Goal: Transaction & Acquisition: Purchase product/service

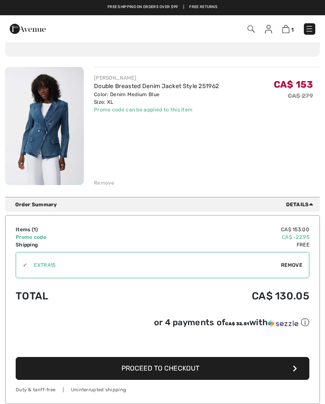
click at [181, 371] on span "Proceed to Checkout" at bounding box center [160, 368] width 78 height 8
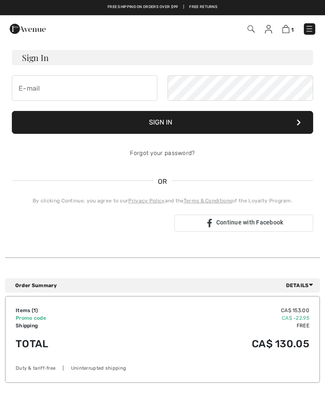
scroll to position [69, 0]
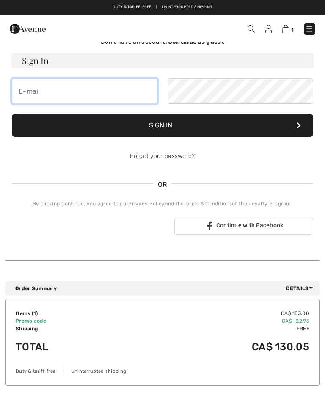
click at [85, 93] on input "email" at bounding box center [85, 90] width 146 height 25
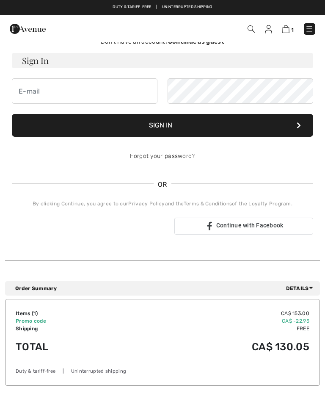
click at [160, 130] on button "Sign In" at bounding box center [162, 125] width 301 height 23
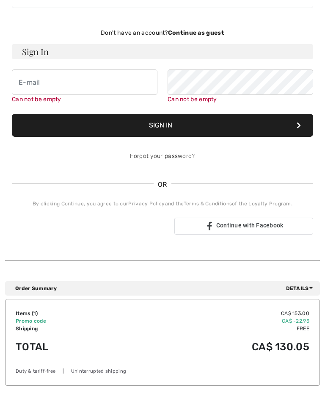
scroll to position [86, 0]
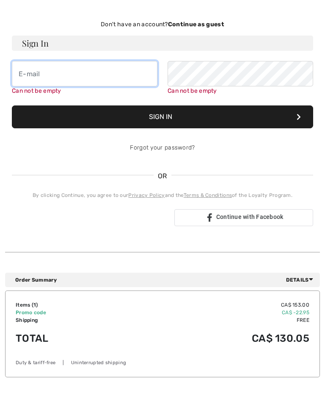
click at [60, 77] on input "email" at bounding box center [85, 73] width 146 height 25
type input "nancy.lewis-brook@sympatico.ca"
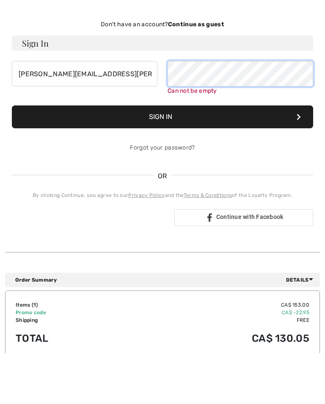
scroll to position [31, 0]
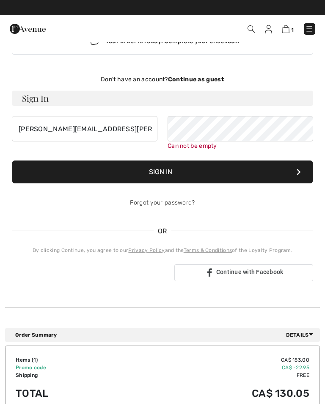
click at [197, 82] on strong "Continue as guest" at bounding box center [196, 79] width 56 height 7
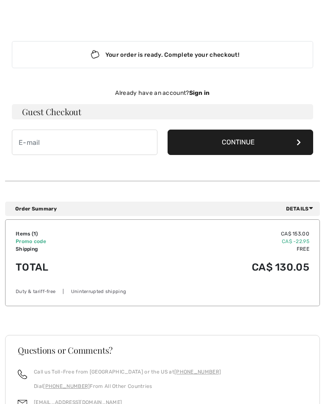
scroll to position [22, 0]
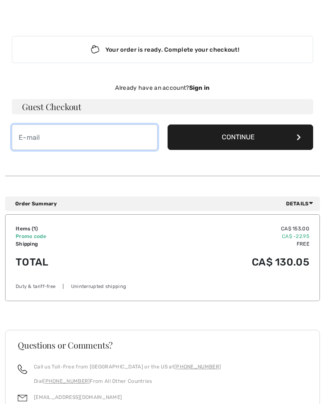
click at [60, 140] on input "email" at bounding box center [85, 136] width 146 height 25
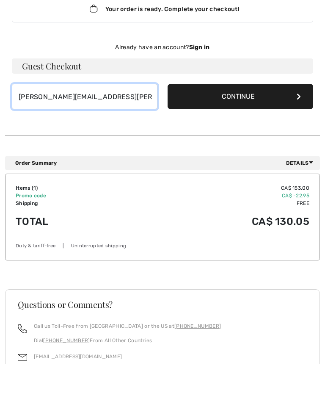
type input "[PERSON_NAME][EMAIL_ADDRESS][PERSON_NAME][DOMAIN_NAME]"
click at [291, 124] on button "Continue" at bounding box center [241, 136] width 146 height 25
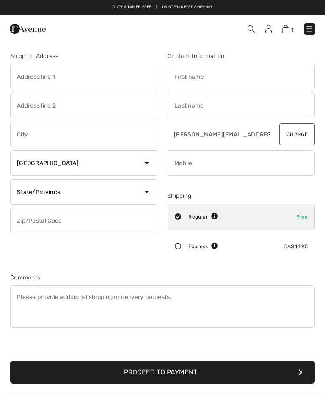
type input "[STREET_ADDRESS][PERSON_NAME]"
type input "[GEOGRAPHIC_DATA]"
select select "ON"
type input "N6C3S6"
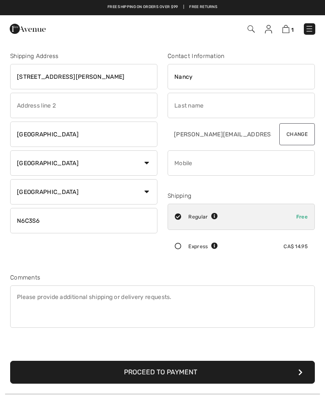
type input "Nancy"
click at [200, 106] on input "text" at bounding box center [241, 105] width 147 height 25
type input "[PERSON_NAME]"
click at [237, 161] on input "phone" at bounding box center [241, 162] width 147 height 25
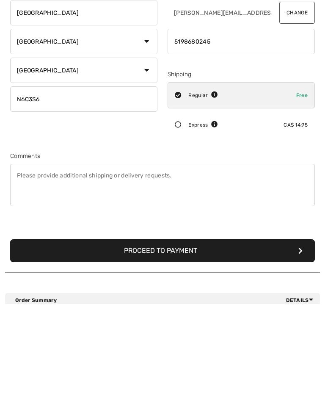
scroll to position [22, 0]
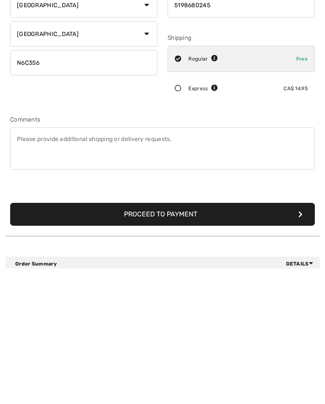
type input "5198680245"
click at [191, 338] on button "Proceed to Payment" at bounding box center [162, 349] width 305 height 23
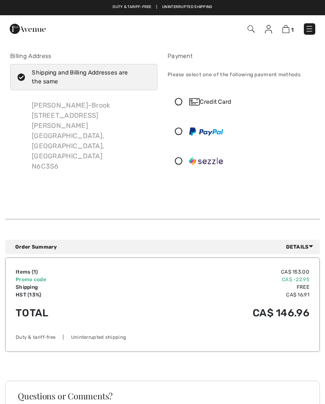
click at [178, 132] on icon at bounding box center [178, 131] width 21 height 8
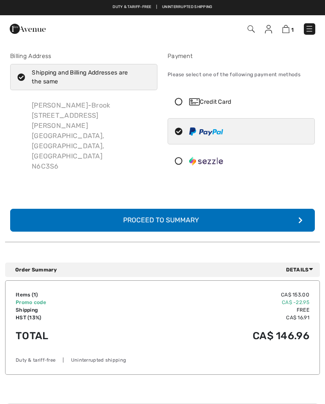
click at [196, 218] on div "Proceed to Summary" at bounding box center [162, 220] width 93 height 10
